Goal: Information Seeking & Learning: Learn about a topic

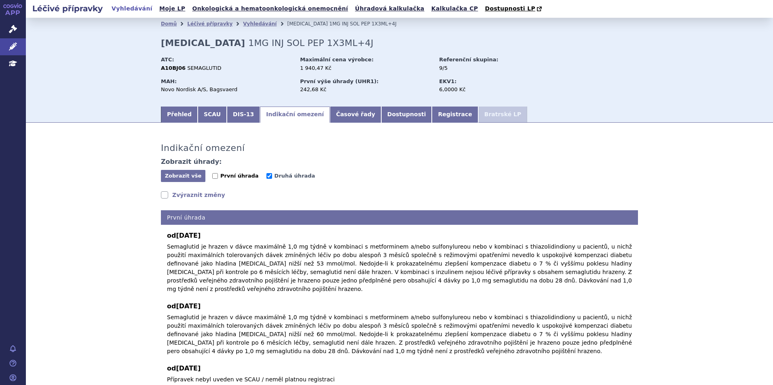
click at [233, 176] on span "První úhrada" at bounding box center [239, 176] width 38 height 6
click at [218, 176] on input "První úhrada" at bounding box center [215, 176] width 6 height 6
click at [214, 176] on input "První úhrada" at bounding box center [215, 176] width 6 height 6
checkbox input "false"
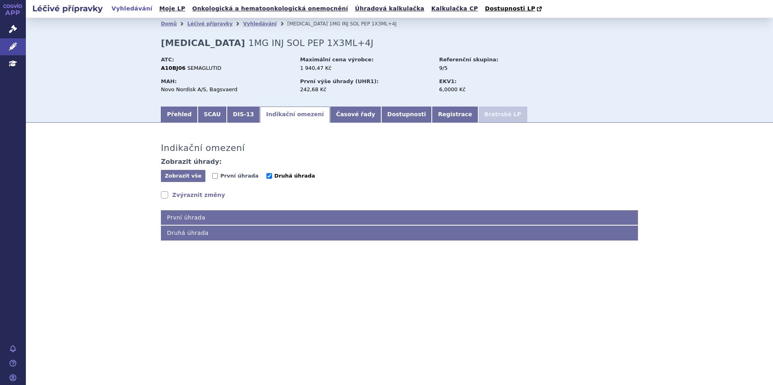
click at [281, 179] on span "Druhá úhrada" at bounding box center [294, 176] width 41 height 6
click at [272, 179] on input "Druhá úhrada" at bounding box center [269, 176] width 6 height 6
click at [281, 179] on span "Druhá úhrada" at bounding box center [294, 176] width 41 height 6
click at [272, 179] on input "Druhá úhrada" at bounding box center [269, 176] width 6 height 6
checkbox input "true"
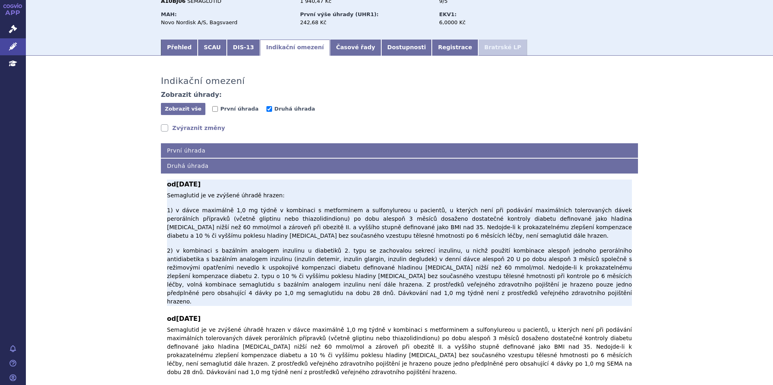
scroll to position [81, 0]
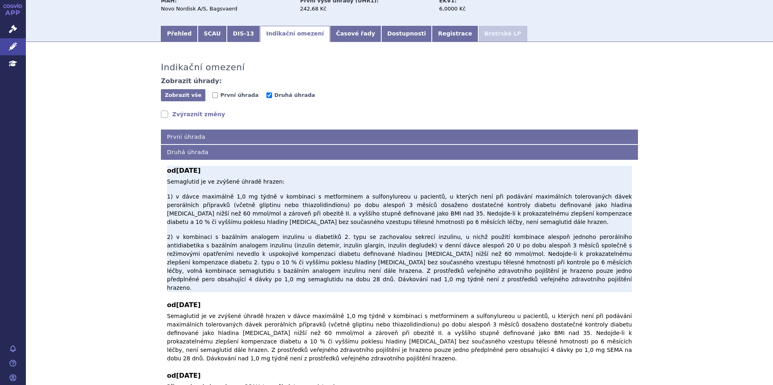
click at [383, 215] on p "Semaglutid je ve zvýšené úhradě hrazen: 1) v dávce maximálně 1,0 mg týdně v kom…" at bounding box center [399, 235] width 465 height 115
